Goal: Task Accomplishment & Management: Manage account settings

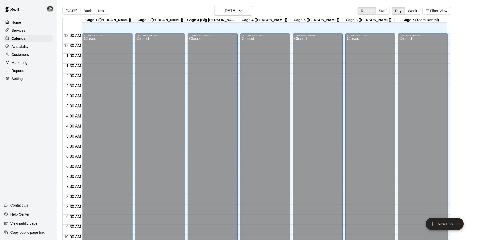
scroll to position [255, 0]
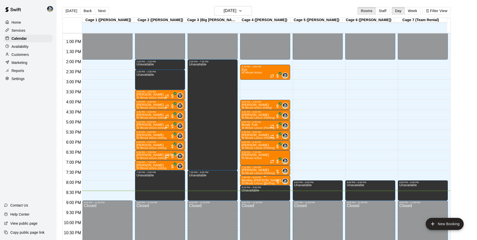
click at [258, 180] on p "Bentley [PERSON_NAME]" at bounding box center [261, 180] width 39 height 0
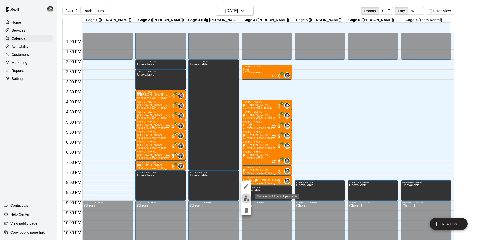
click at [247, 200] on img "edit" at bounding box center [246, 198] width 6 height 6
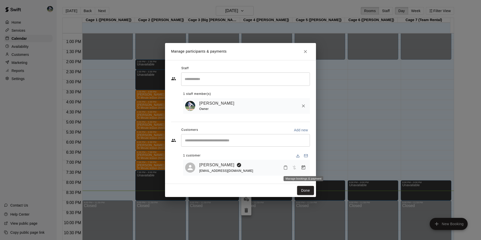
click at [304, 166] on icon "Manage bookings & payment" at bounding box center [304, 167] width 4 height 4
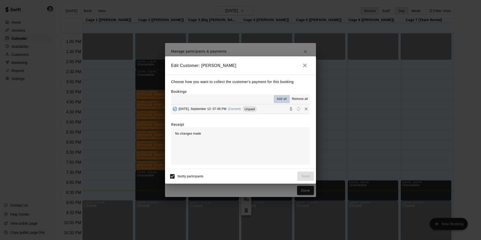
click at [282, 99] on span "Add all" at bounding box center [282, 99] width 10 height 5
click at [249, 109] on span "Unpaid" at bounding box center [249, 109] width 14 height 4
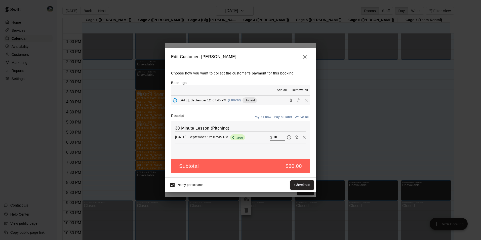
click at [274, 135] on input "**" at bounding box center [279, 137] width 11 height 7
type input "**"
click at [310, 184] on button "Checkout" at bounding box center [302, 184] width 24 height 9
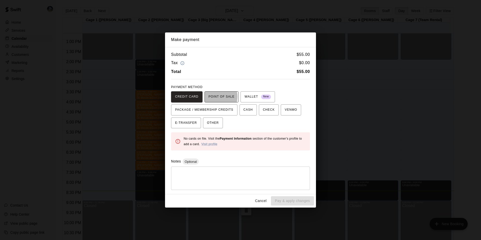
click at [212, 97] on span "POINT OF SALE" at bounding box center [221, 97] width 26 height 8
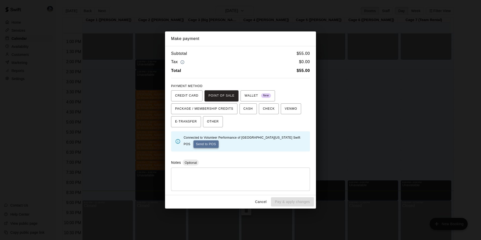
click at [197, 143] on button "Send to POS" at bounding box center [205, 144] width 25 height 8
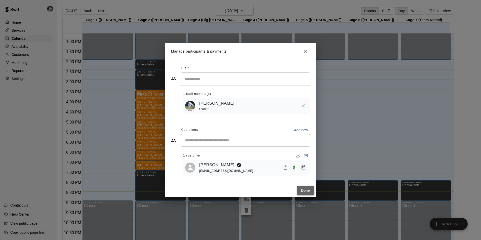
click at [304, 190] on button "Done" at bounding box center [305, 190] width 17 height 9
